Goal: Task Accomplishment & Management: Manage account settings

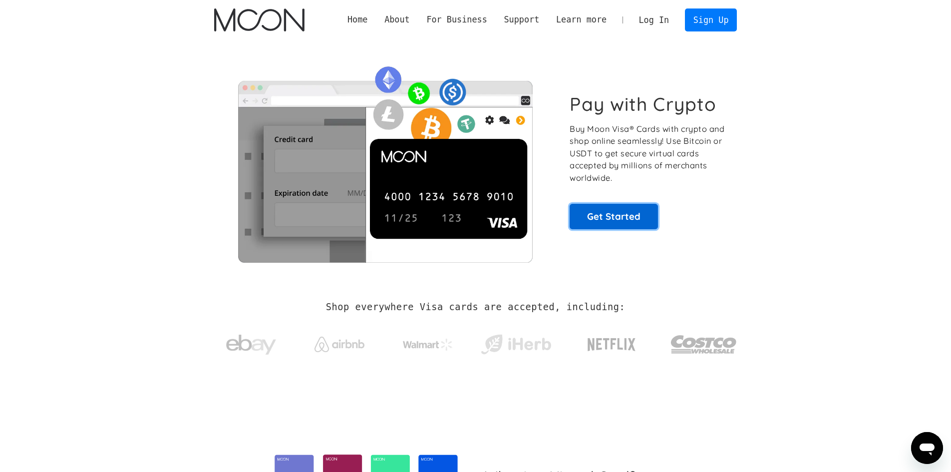
click at [634, 211] on link "Get Started" at bounding box center [614, 216] width 88 height 25
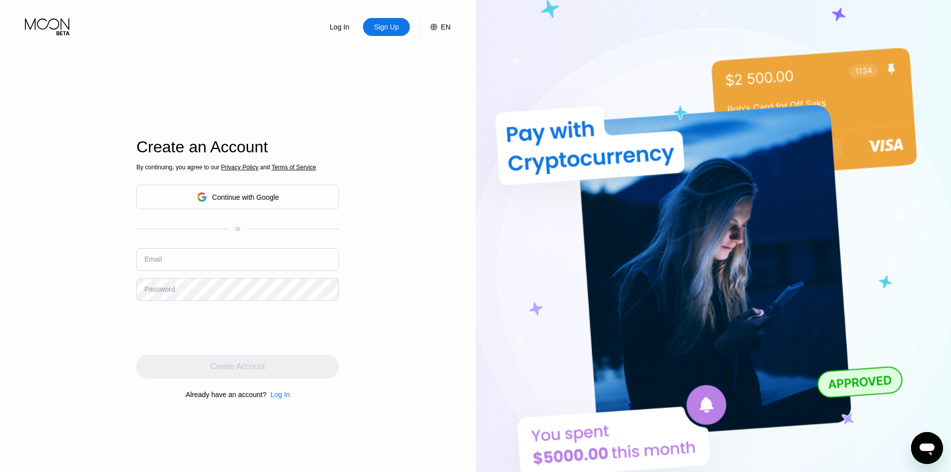
click at [186, 192] on div "Continue with Google" at bounding box center [237, 197] width 203 height 24
